Goal: Information Seeking & Learning: Learn about a topic

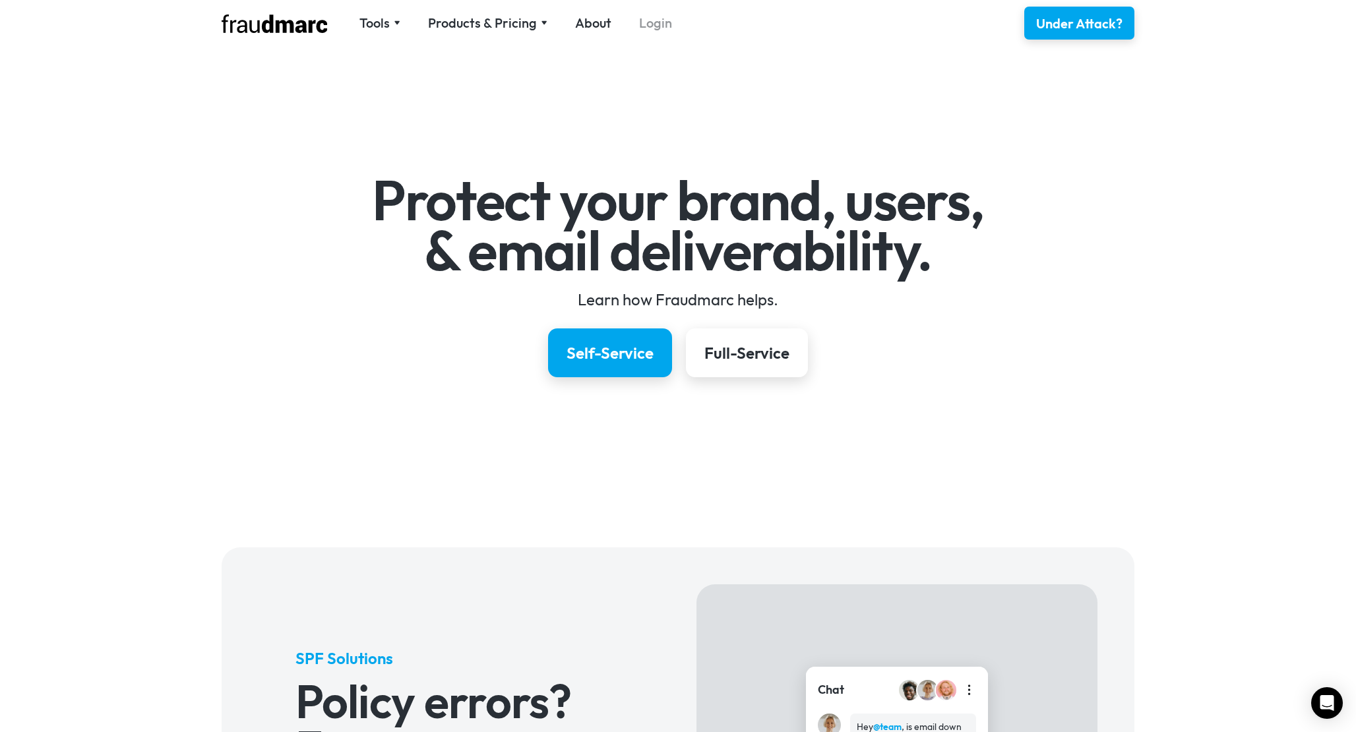
click at [652, 28] on link "Login" at bounding box center [655, 23] width 33 height 18
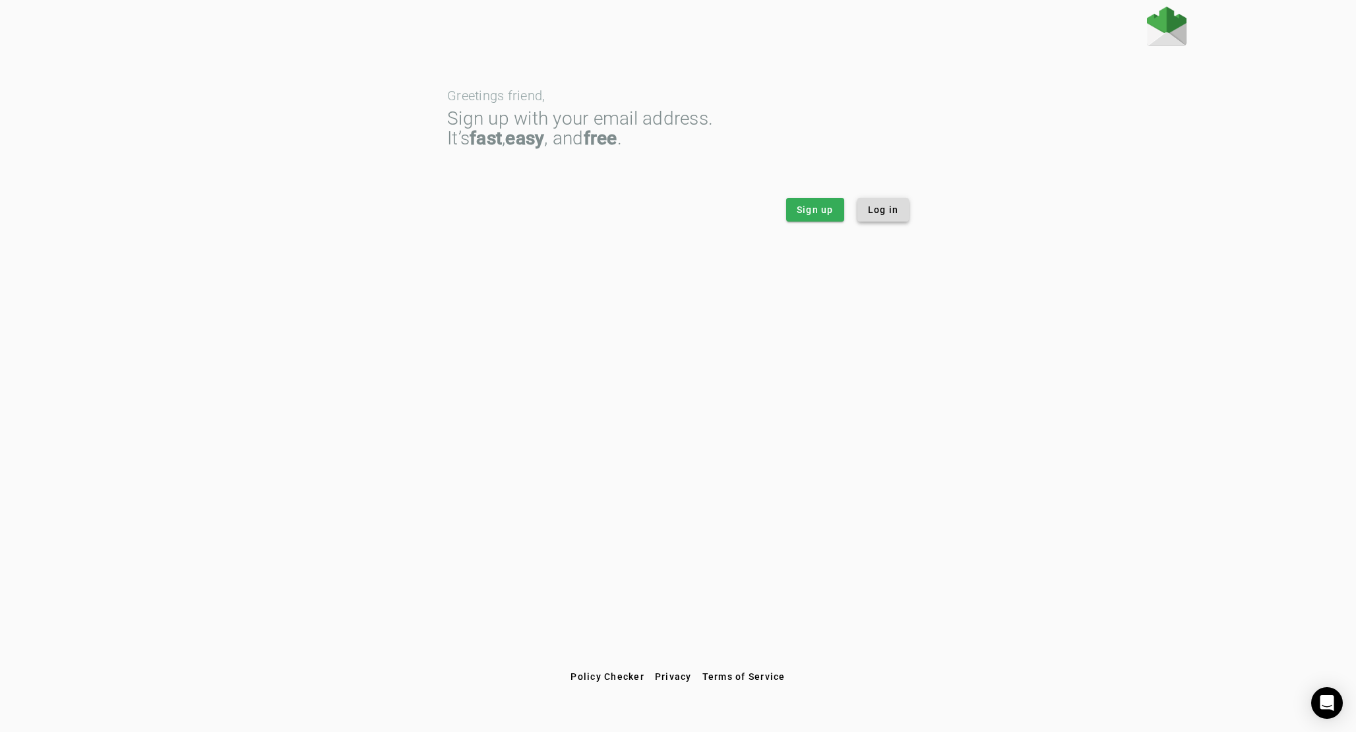
click at [895, 205] on span "Log in" at bounding box center [883, 209] width 31 height 13
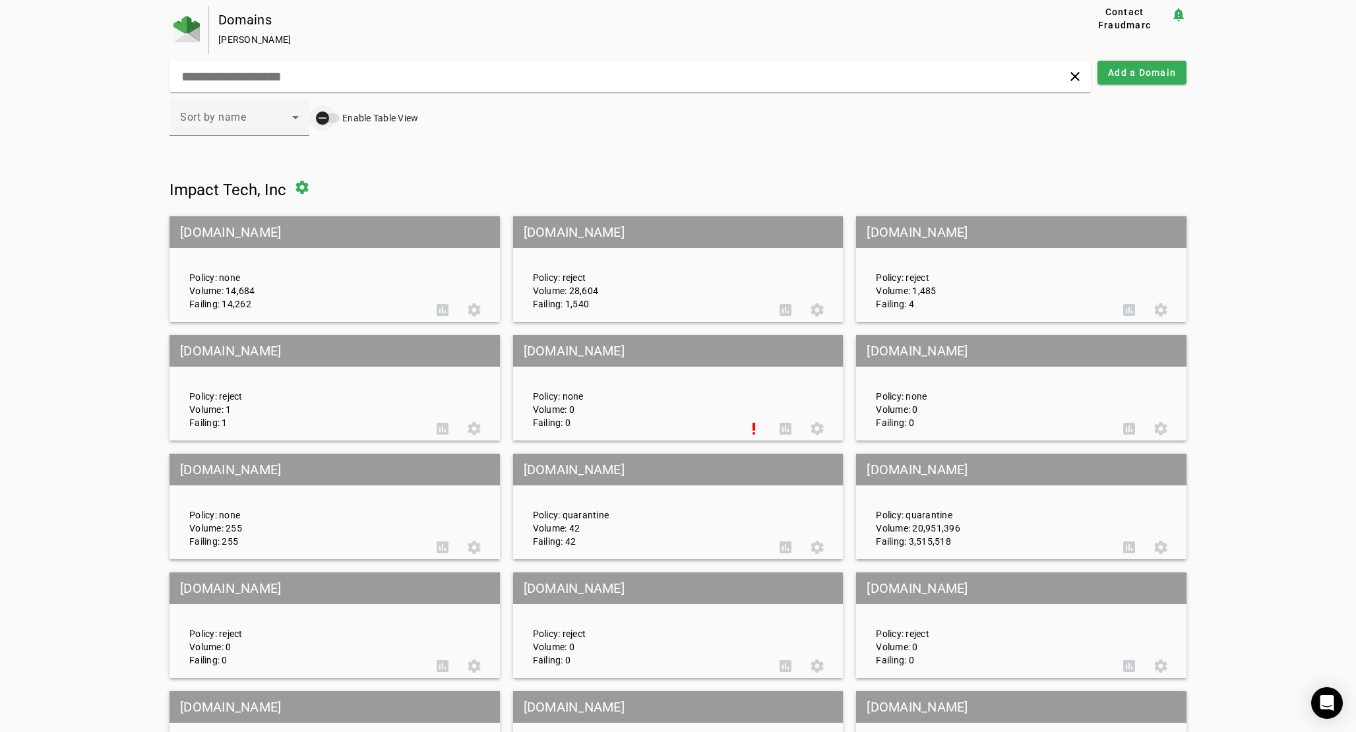
click at [337, 120] on div "button" at bounding box center [328, 117] width 24 height 9
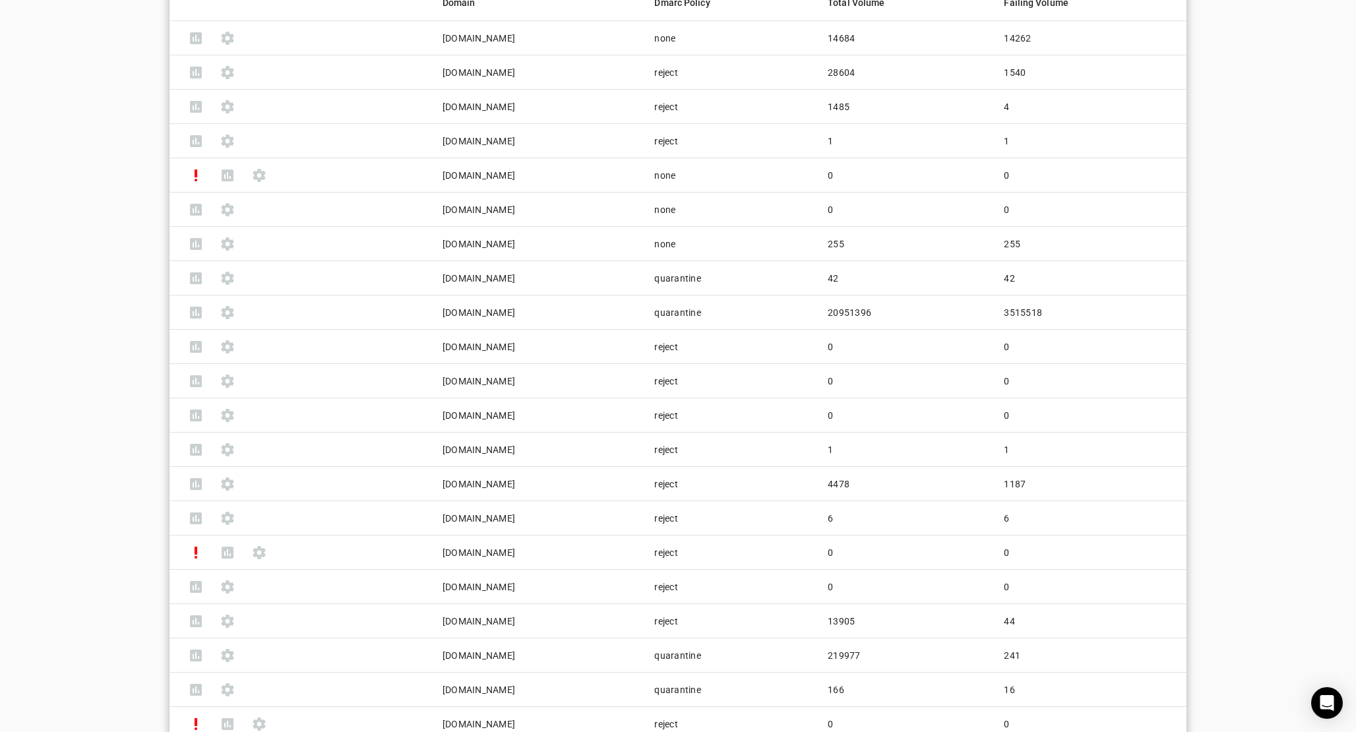
scroll to position [243, 0]
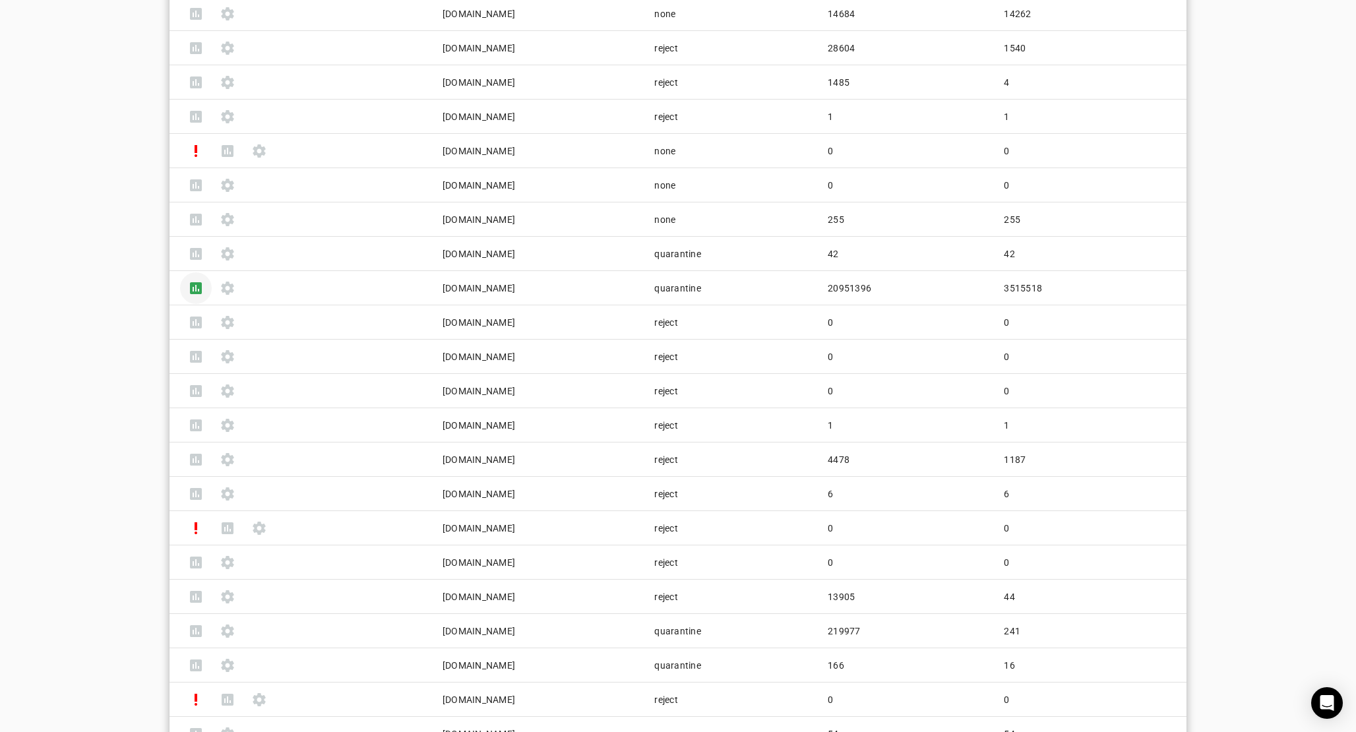
click at [195, 290] on span at bounding box center [196, 288] width 32 height 32
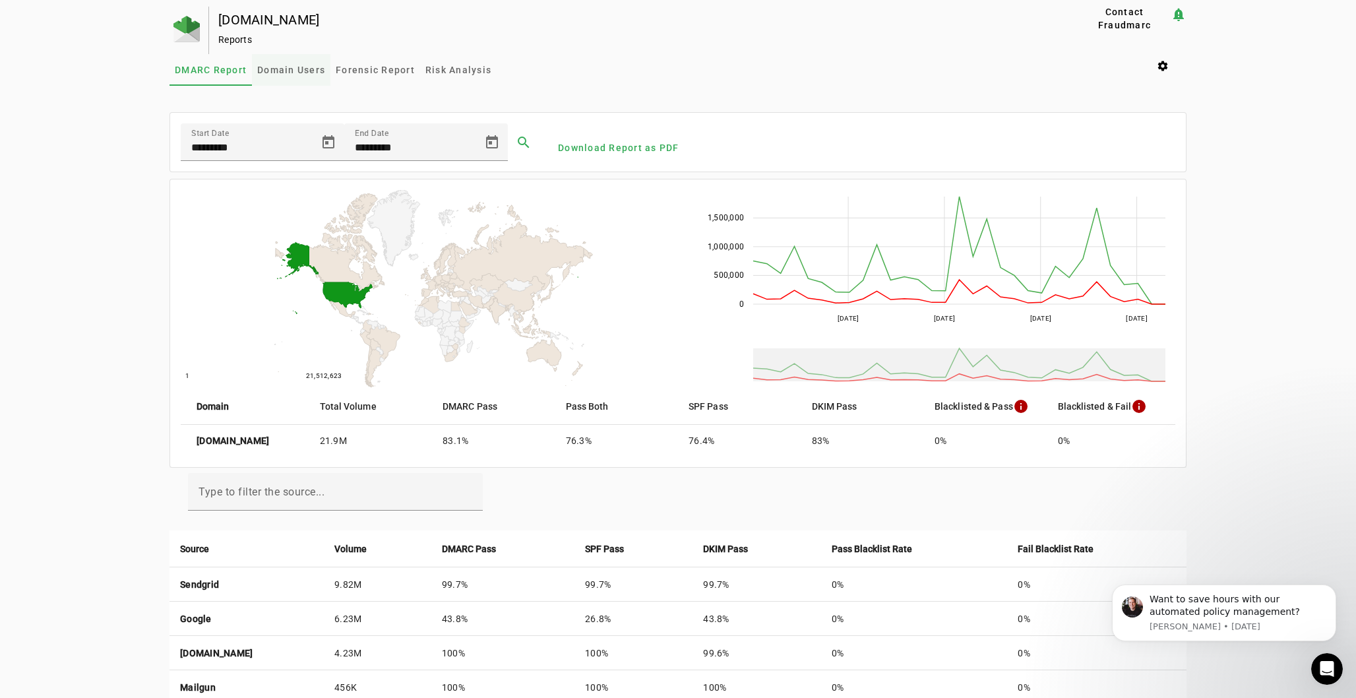
click at [284, 69] on span "Domain Users" at bounding box center [291, 69] width 68 height 9
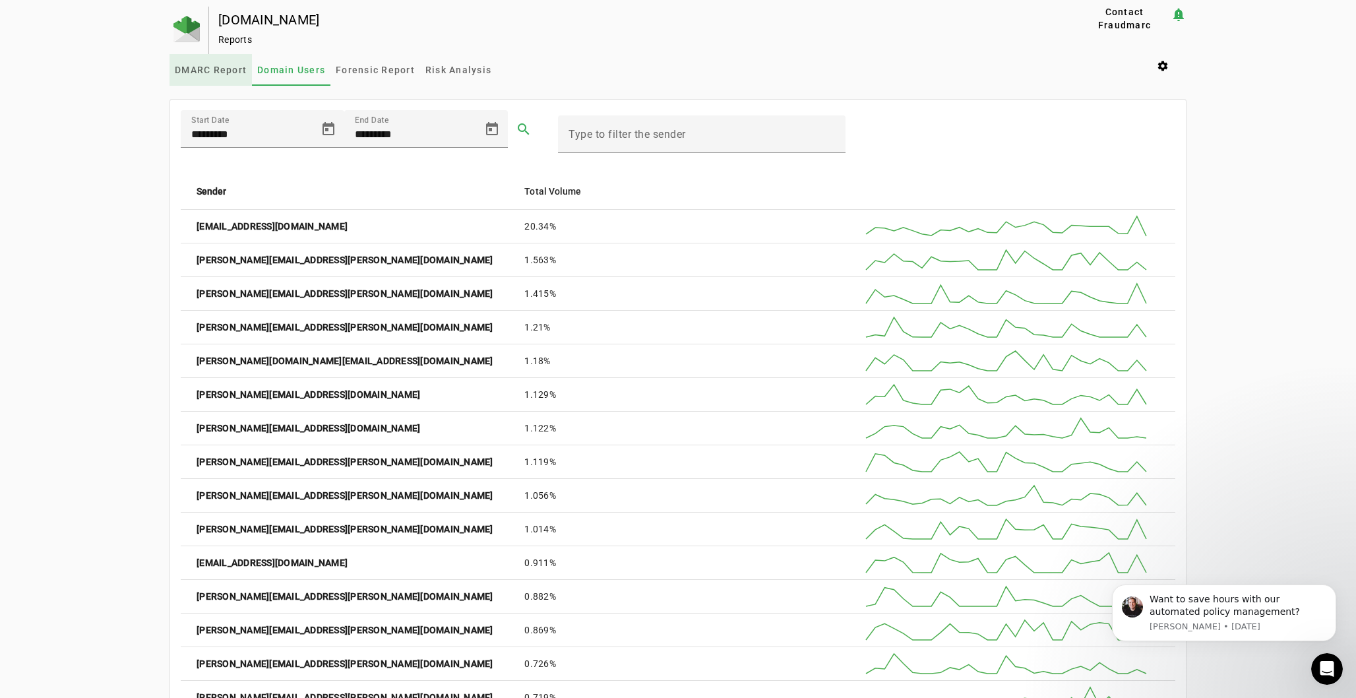
drag, startPoint x: 188, startPoint y: 71, endPoint x: 21, endPoint y: 138, distance: 179.7
click at [188, 71] on span "DMARC Report" at bounding box center [211, 69] width 72 height 9
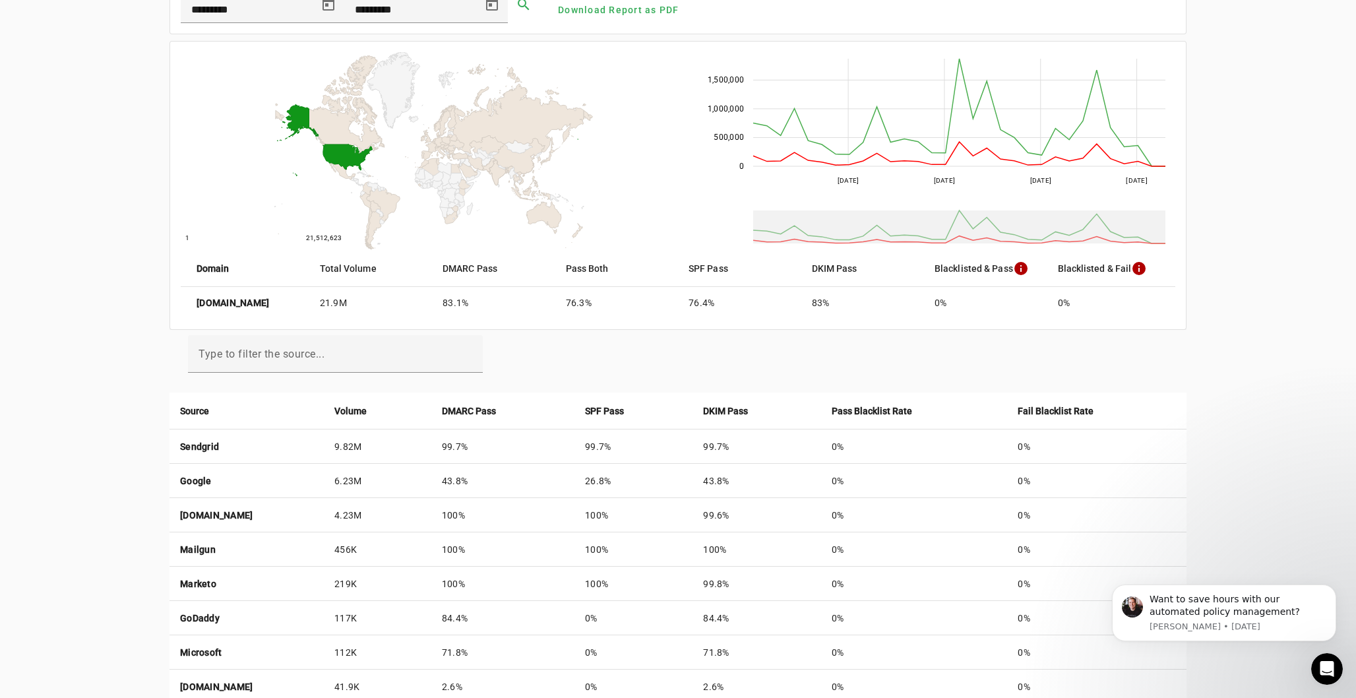
scroll to position [113, 0]
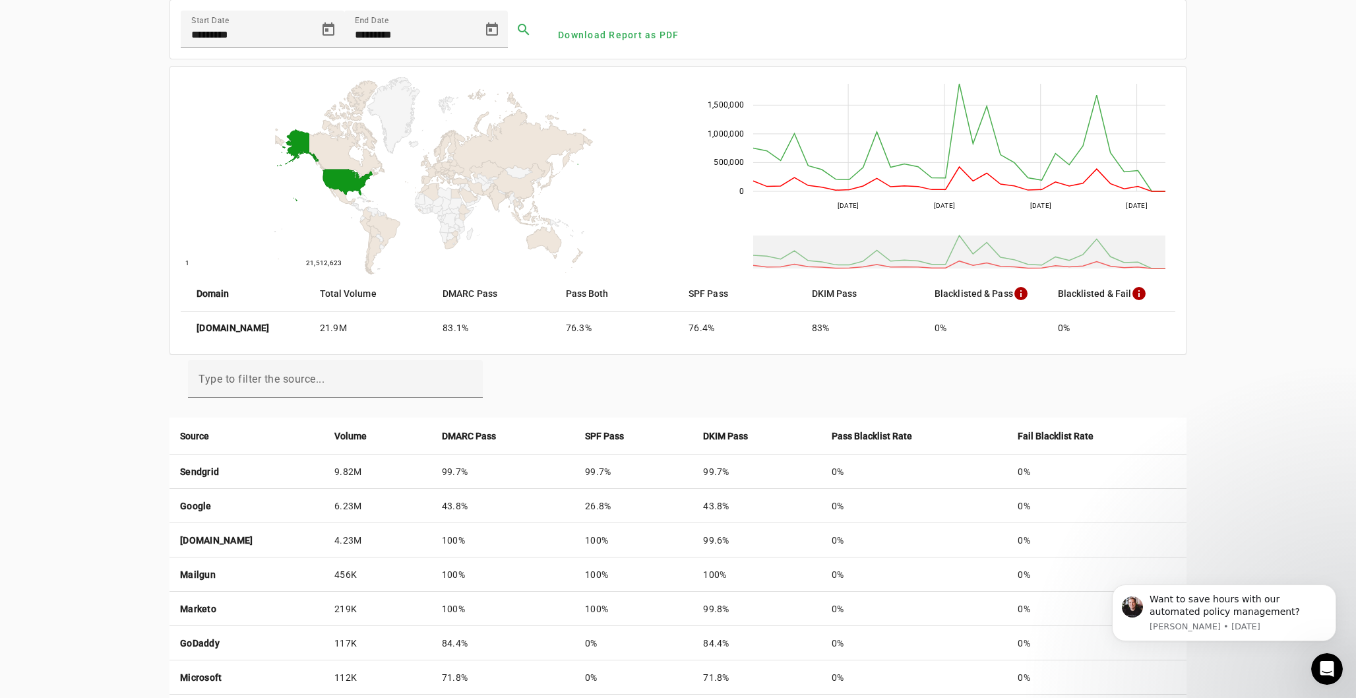
click at [1020, 290] on mat-icon "info" at bounding box center [1021, 294] width 16 height 16
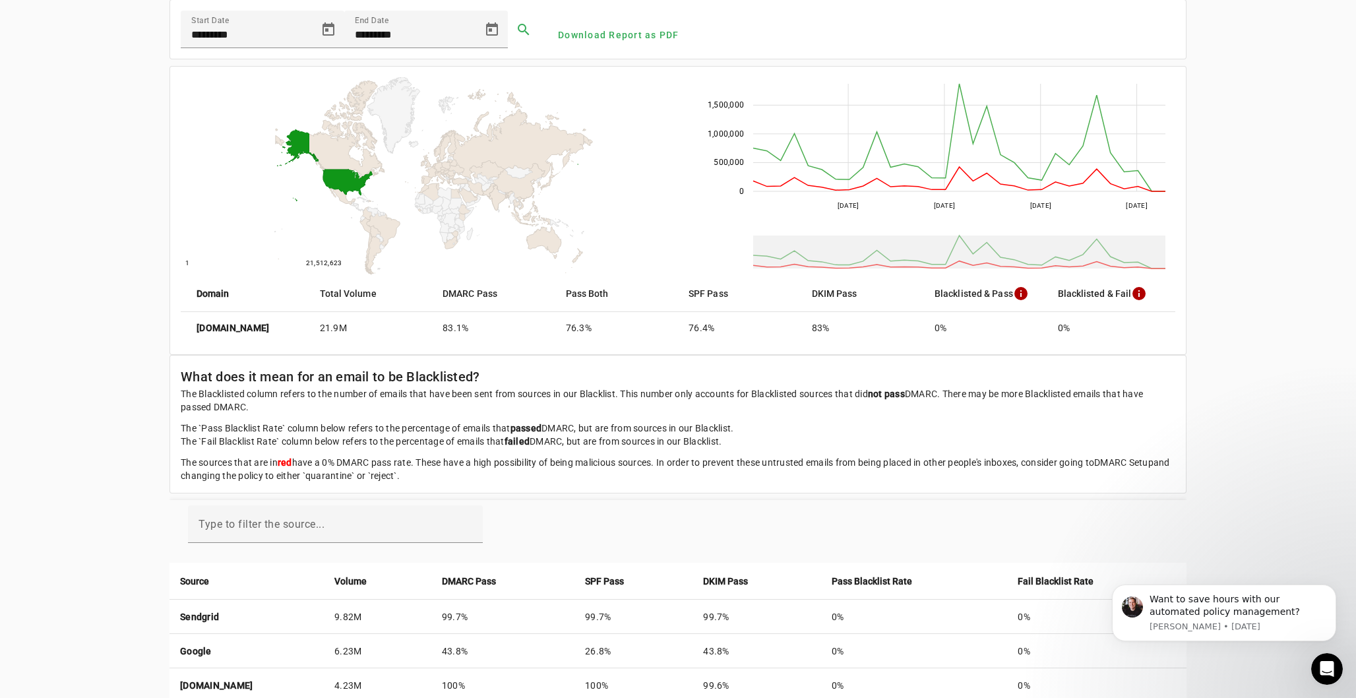
click at [1140, 294] on mat-icon "info" at bounding box center [1139, 294] width 16 height 16
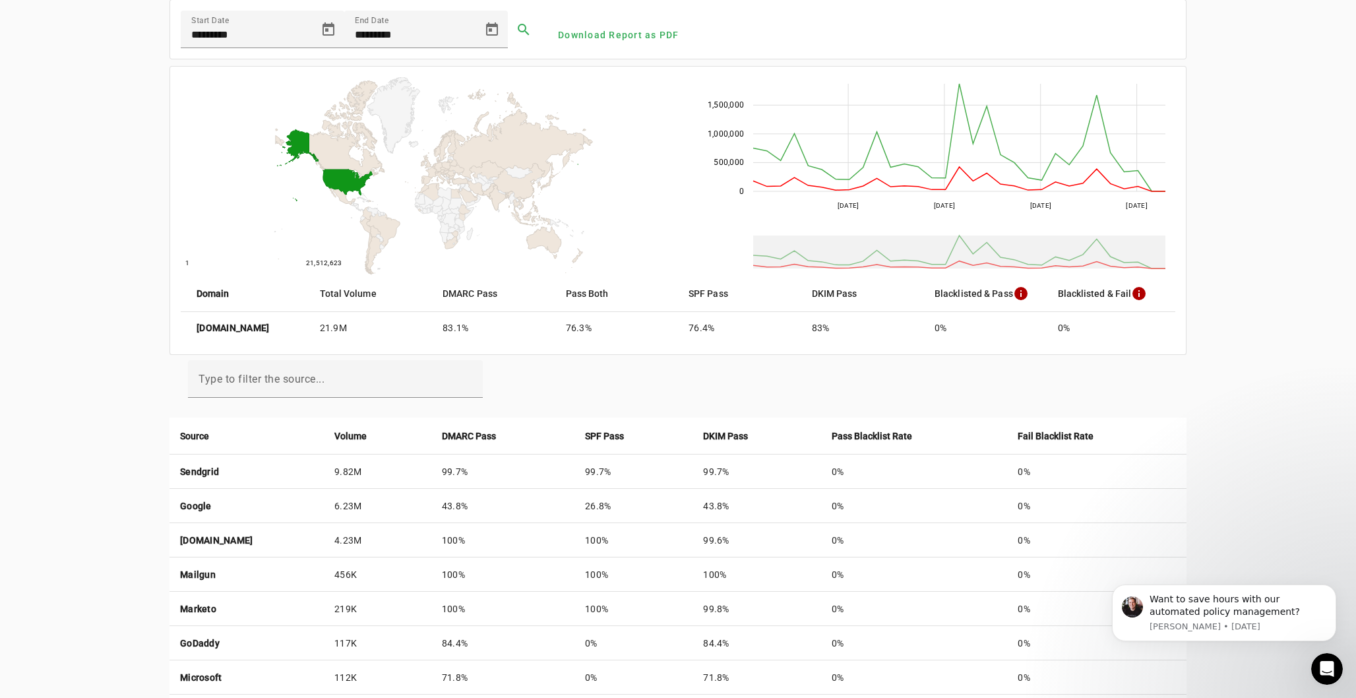
click at [1140, 294] on mat-icon "info" at bounding box center [1139, 294] width 16 height 16
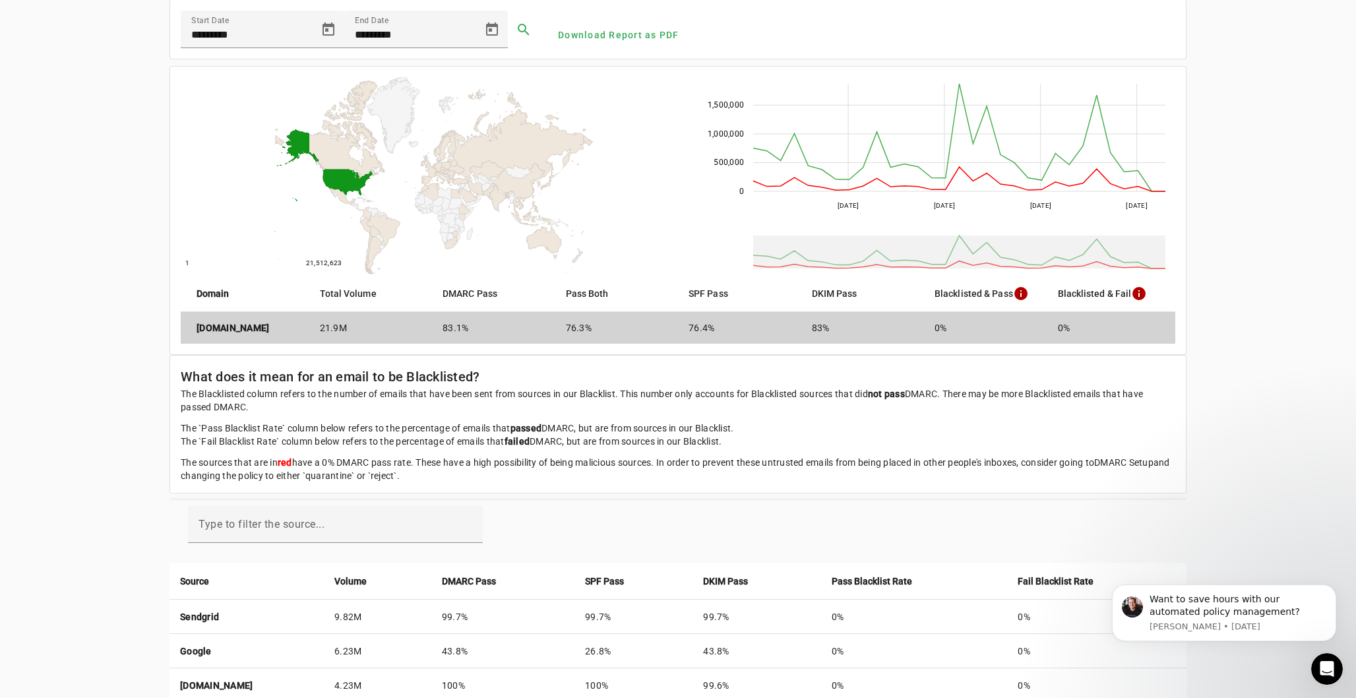
drag, startPoint x: 940, startPoint y: 326, endPoint x: 1093, endPoint y: 326, distance: 153.0
click at [1095, 328] on mat-row "impact.com 21.9M 83.1% 76.3% 76.4% 83% 0% 0%" at bounding box center [678, 328] width 994 height 32
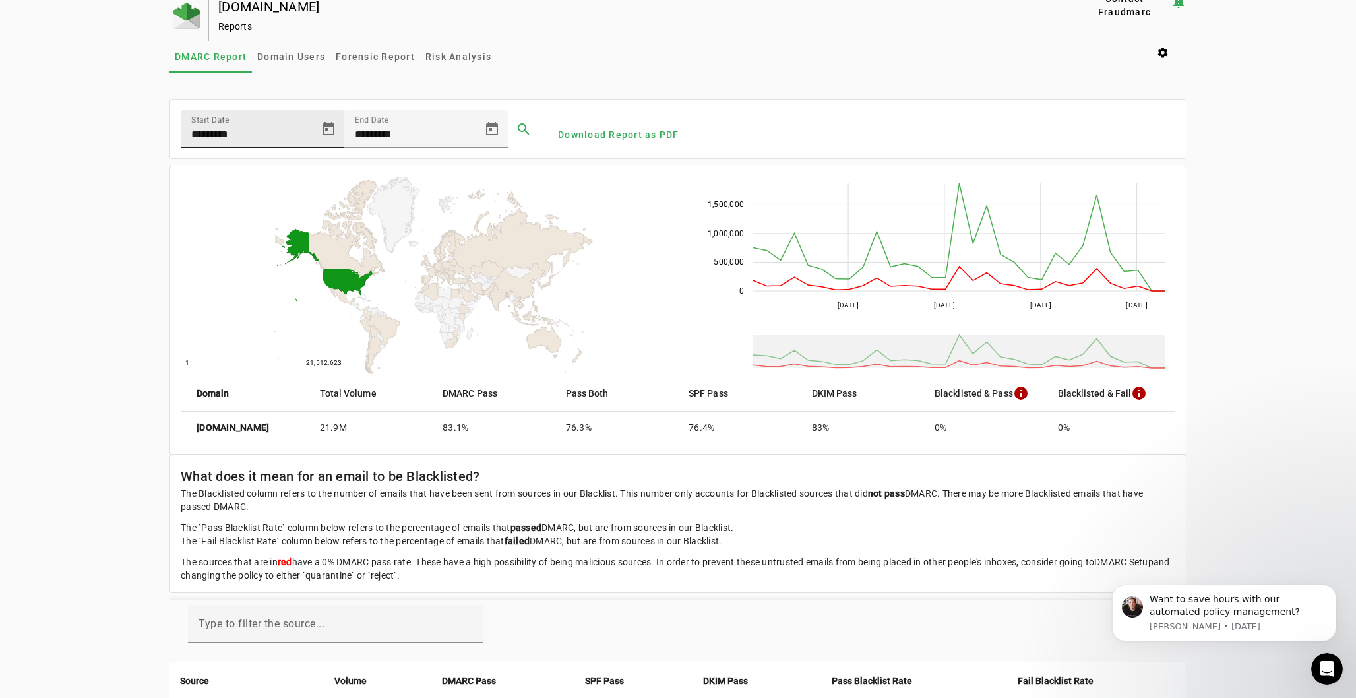
scroll to position [0, 0]
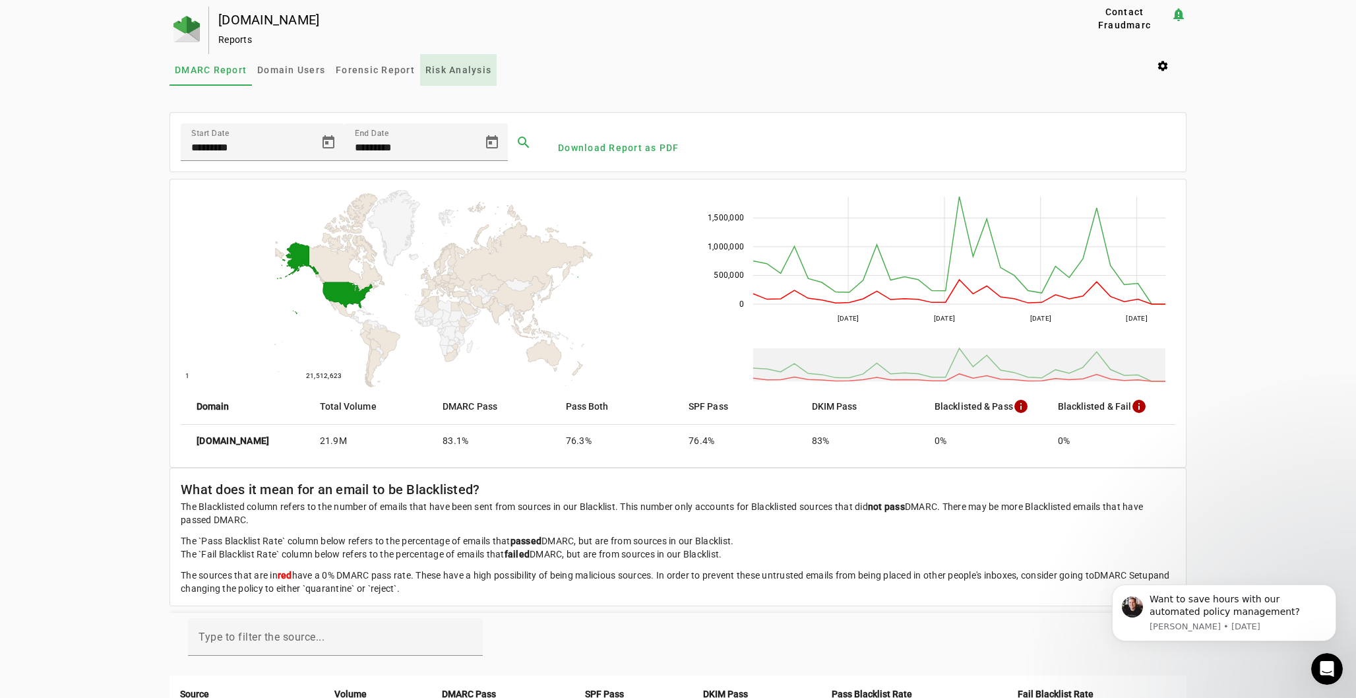
click at [452, 71] on span "Risk Analysis" at bounding box center [458, 69] width 66 height 9
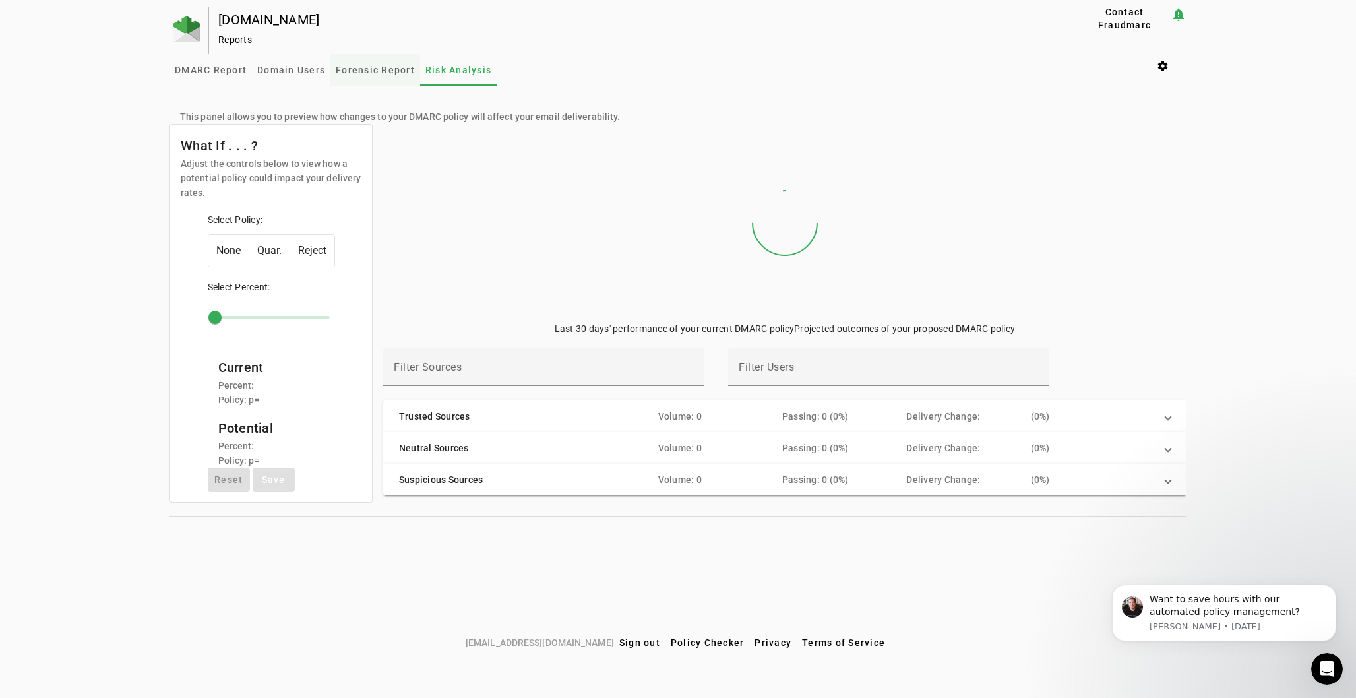
type input "***"
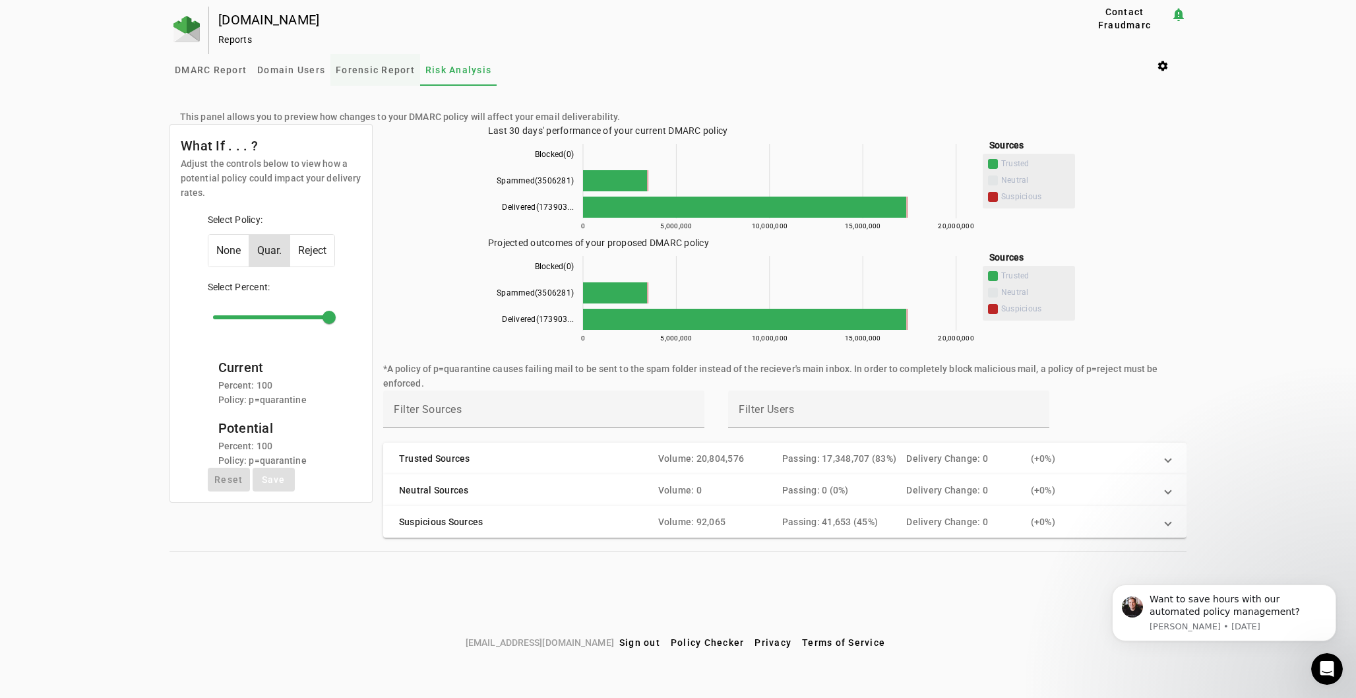
click at [389, 69] on span "Forensic Report" at bounding box center [375, 69] width 79 height 9
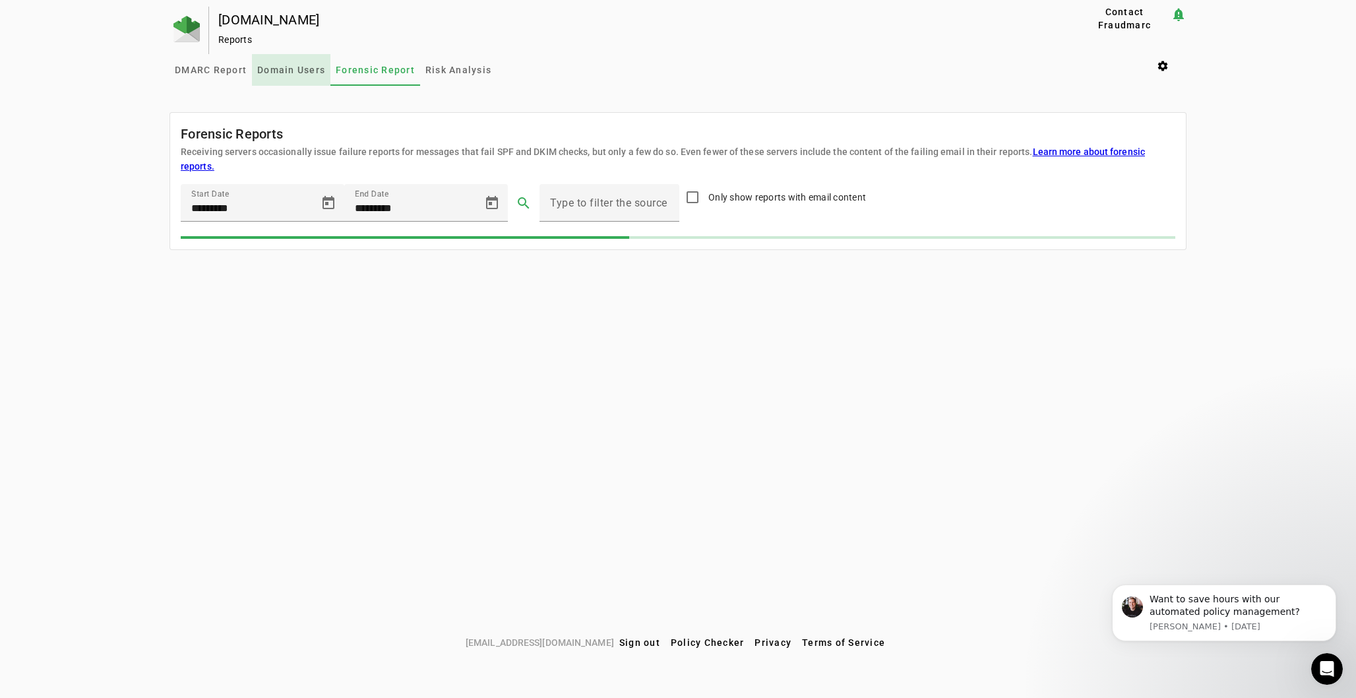
click at [295, 69] on span "Domain Users" at bounding box center [291, 69] width 68 height 9
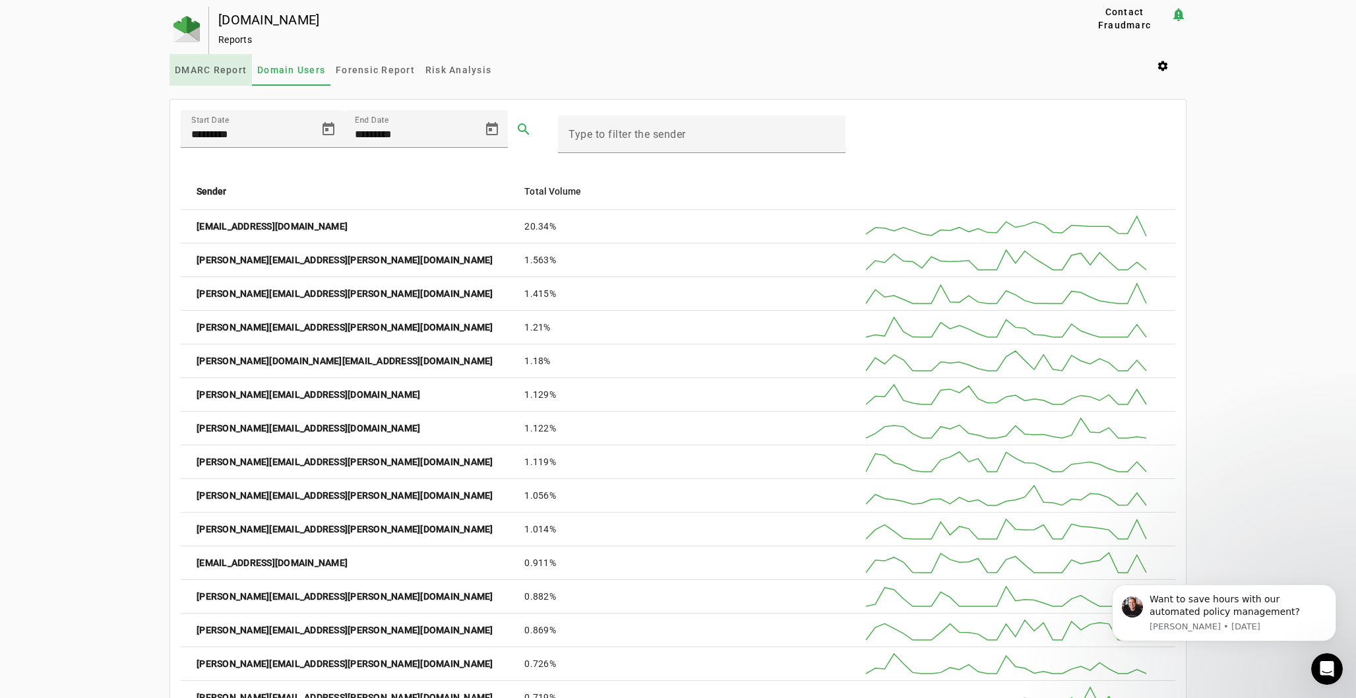
click at [206, 69] on span "DMARC Report" at bounding box center [211, 69] width 72 height 9
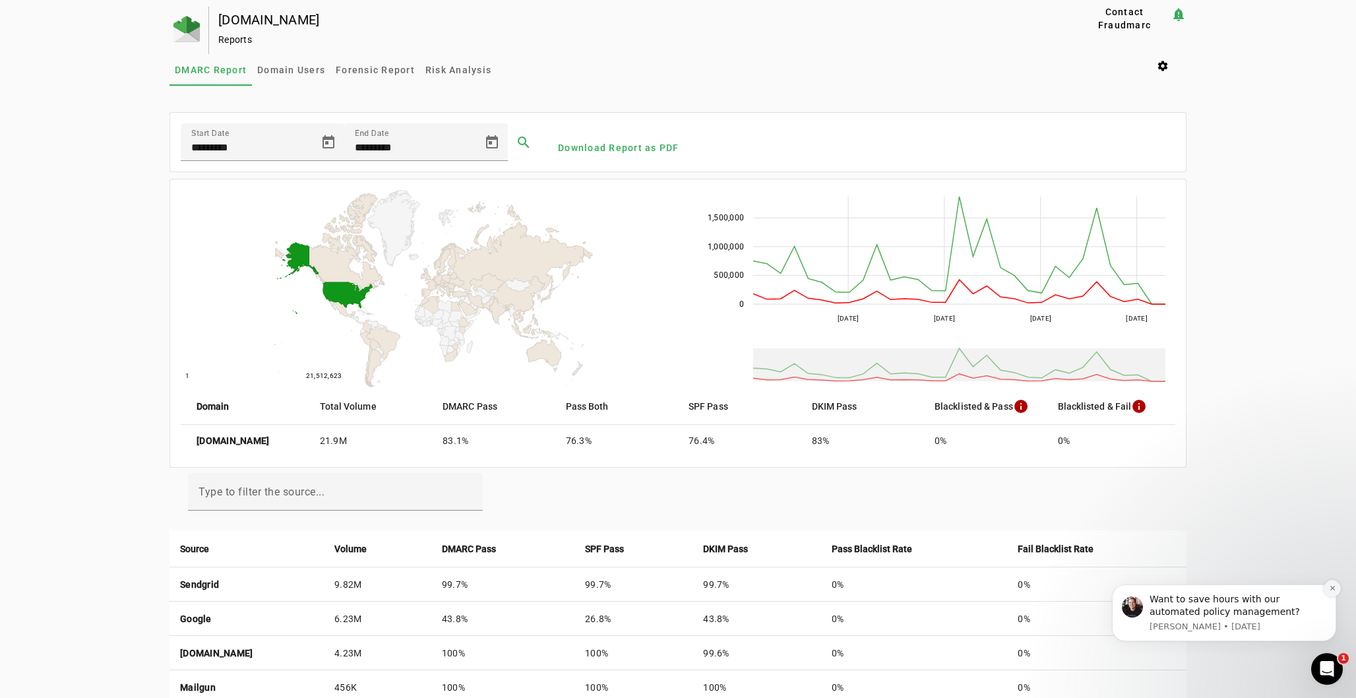
drag, startPoint x: 1333, startPoint y: 588, endPoint x: 2333, endPoint y: 1022, distance: 1089.6
click at [1333, 588] on icon "Dismiss notification" at bounding box center [1332, 587] width 7 height 7
click at [282, 67] on span "Domain Users" at bounding box center [291, 69] width 68 height 9
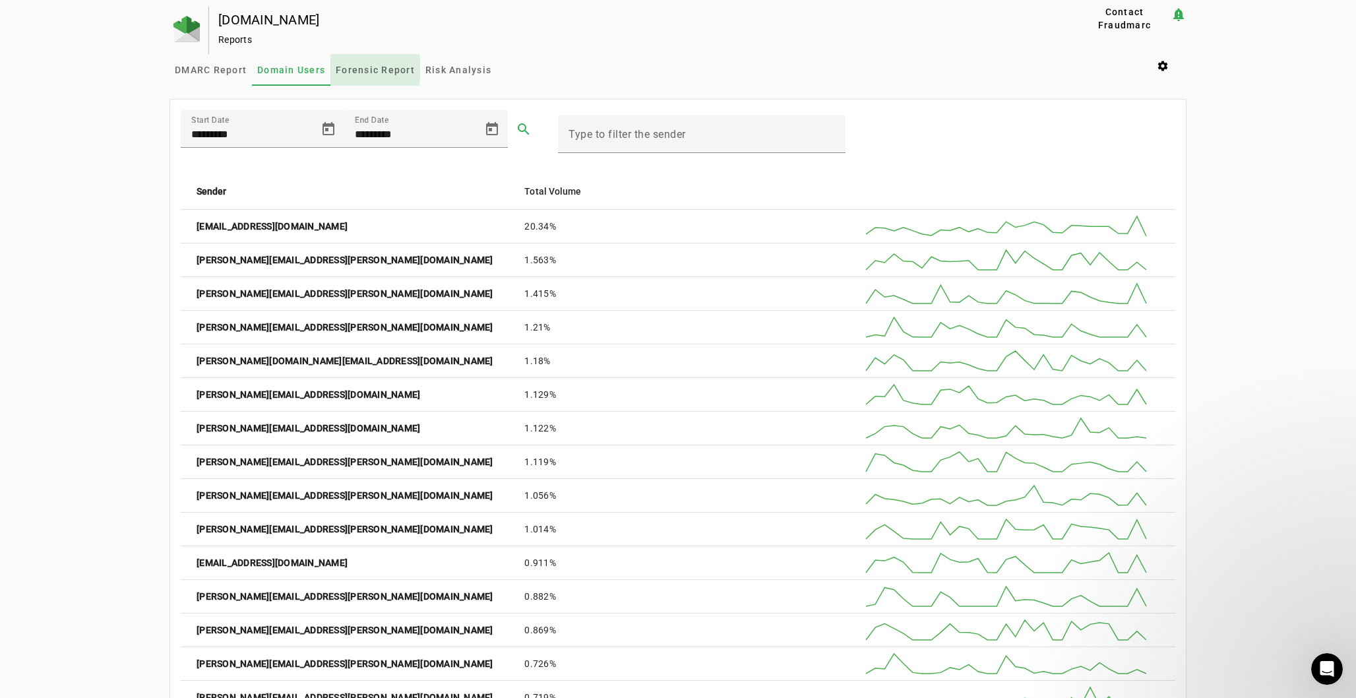
click at [367, 69] on span "Forensic Report" at bounding box center [375, 69] width 79 height 9
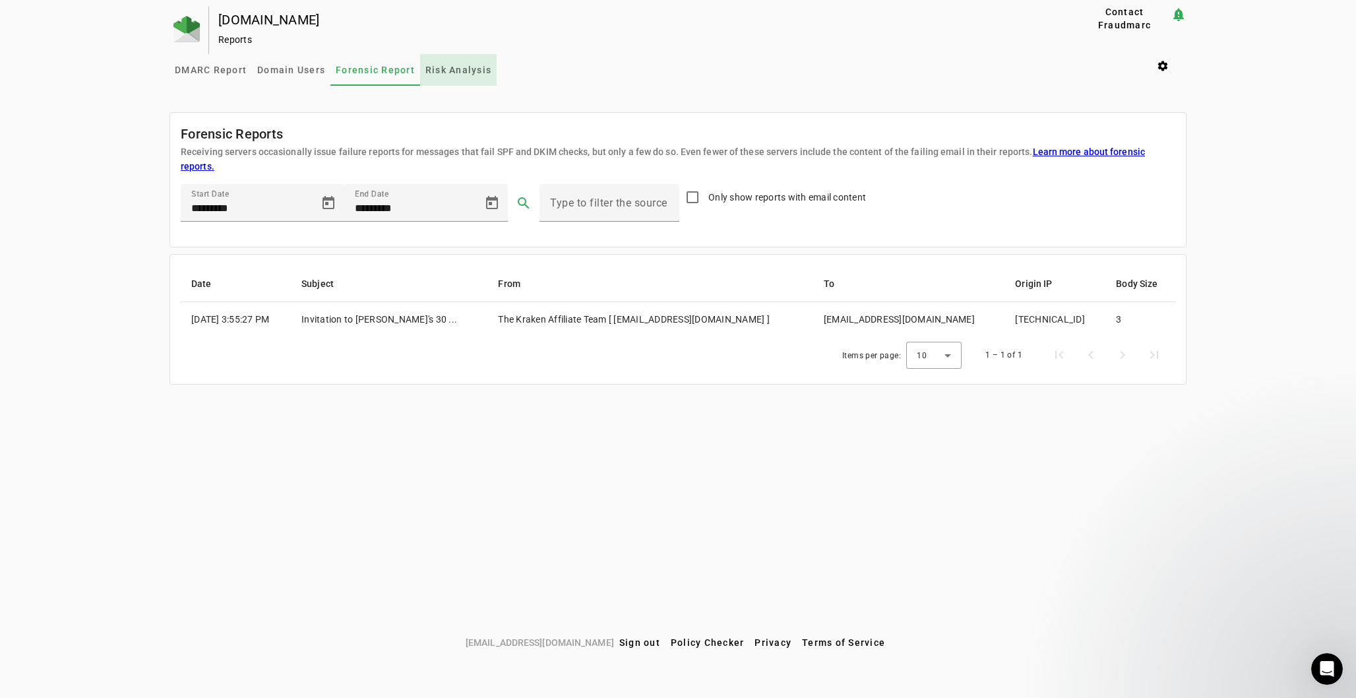
click at [453, 73] on span "Risk Analysis" at bounding box center [458, 69] width 66 height 9
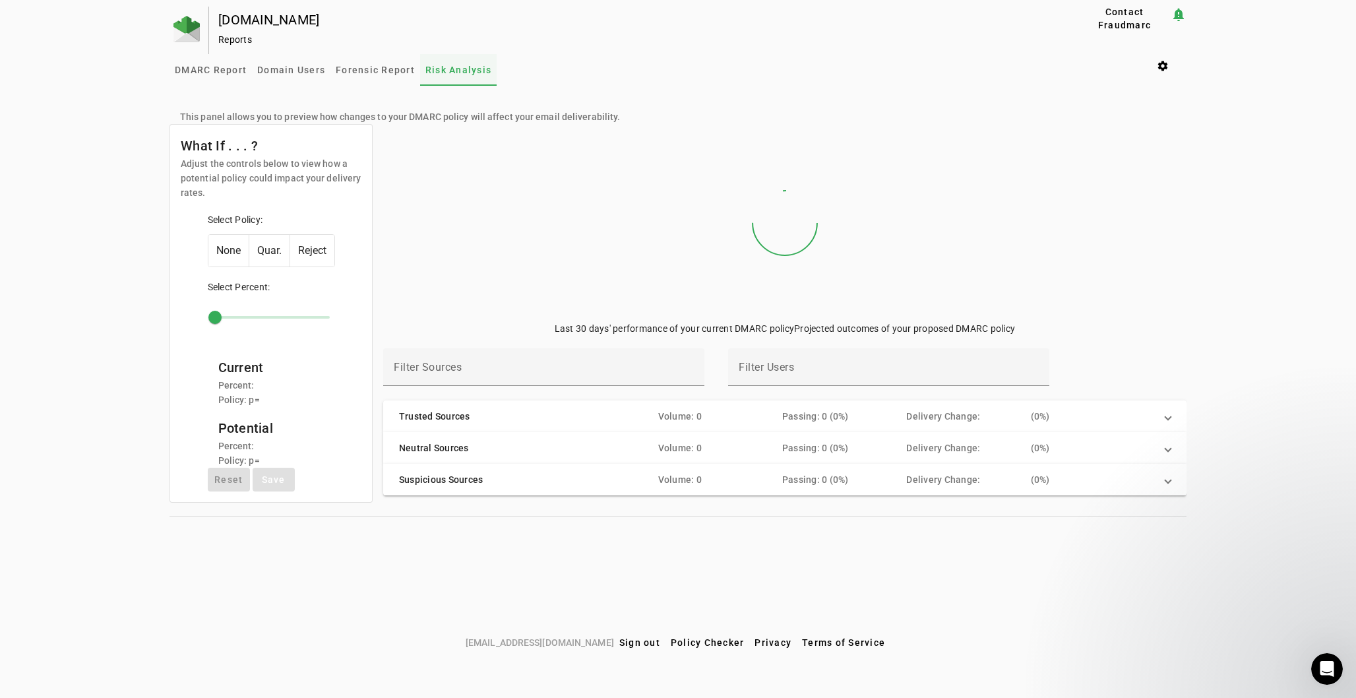
type input "***"
